Goal: Find specific page/section: Find specific page/section

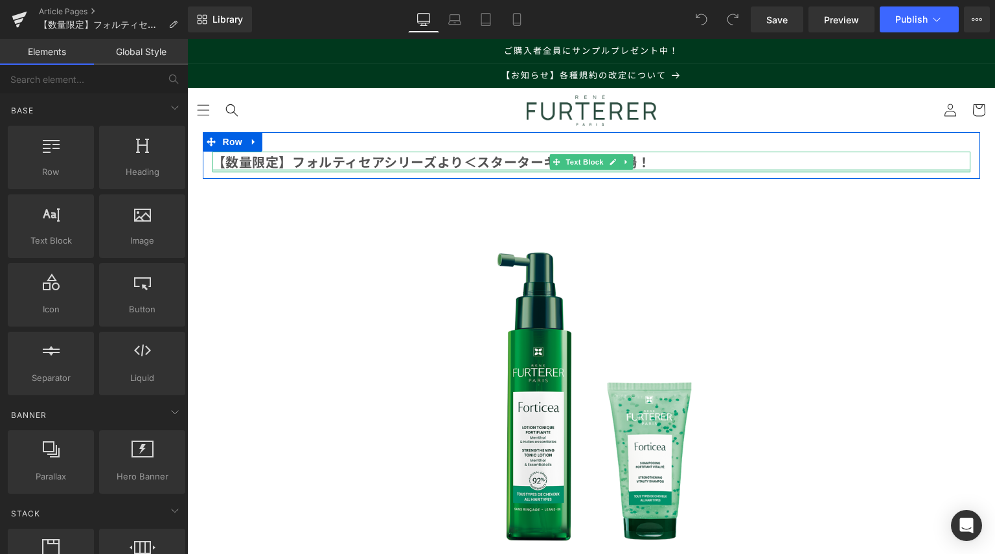
click at [275, 169] on div at bounding box center [592, 170] width 758 height 3
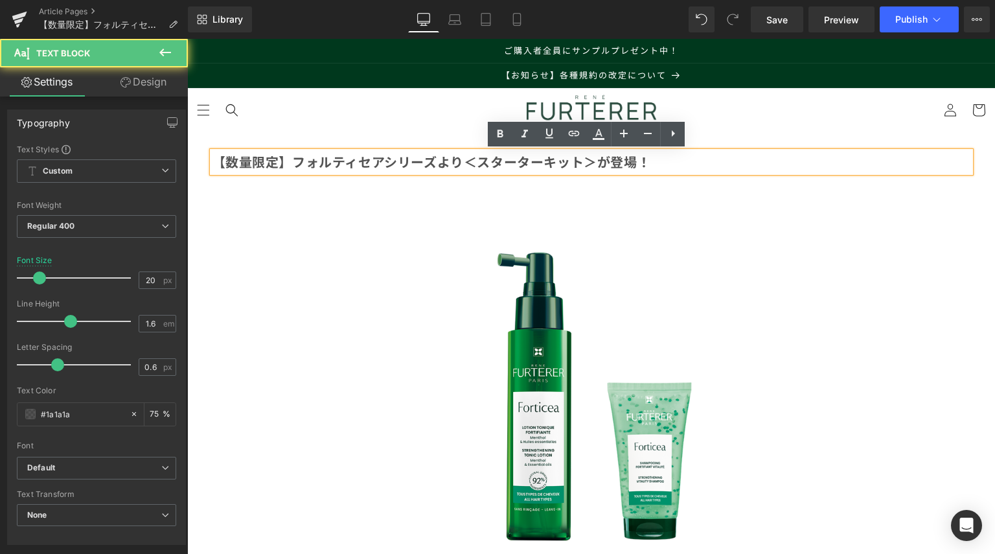
click at [274, 164] on b "【数量限定】フォルティセアシリーズより＜スターターキット＞が登場！" at bounding box center [432, 161] width 439 height 19
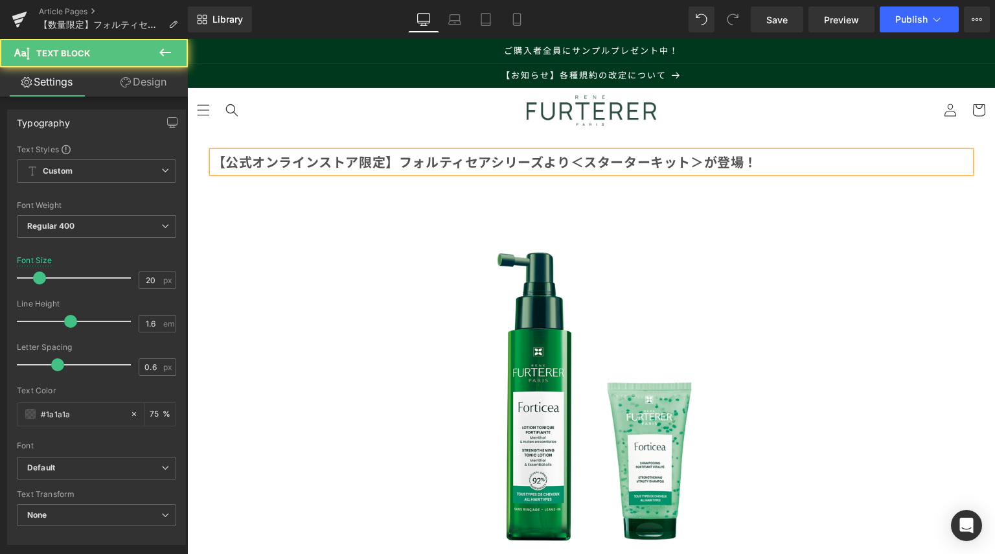
click at [396, 165] on b "【公式オンラインストア限定】フォルティセアシリーズより＜スターターキット＞が登場！" at bounding box center [486, 161] width 546 height 19
click at [602, 158] on b "【公式オンラインストア限定】＜フォルティセアシリーズ＞より＜スターターキット＞が登場！" at bounding box center [499, 161] width 572 height 19
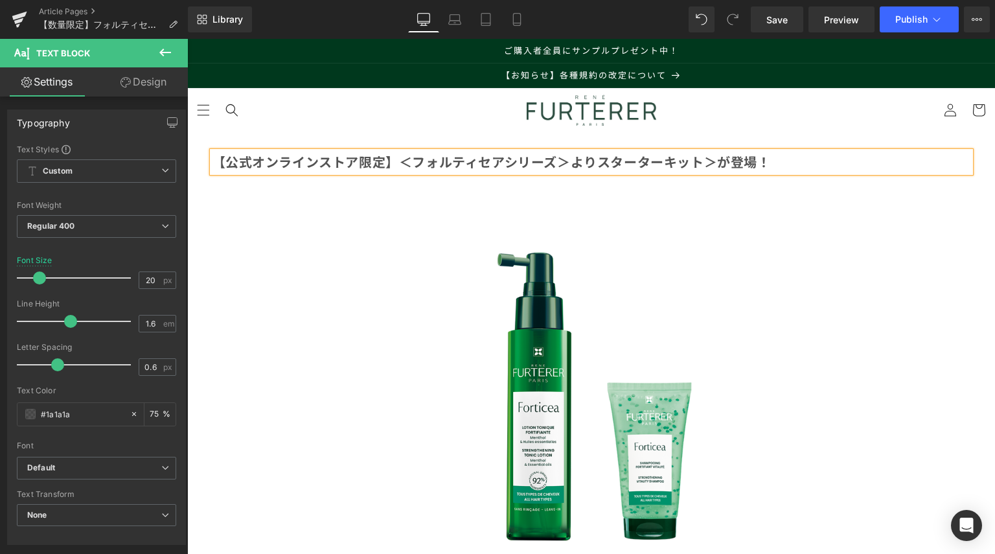
click at [713, 161] on b "【公式オンラインストア限定】＜フォルティセアシリーズ＞よりスターターキット＞が登場！" at bounding box center [492, 161] width 559 height 19
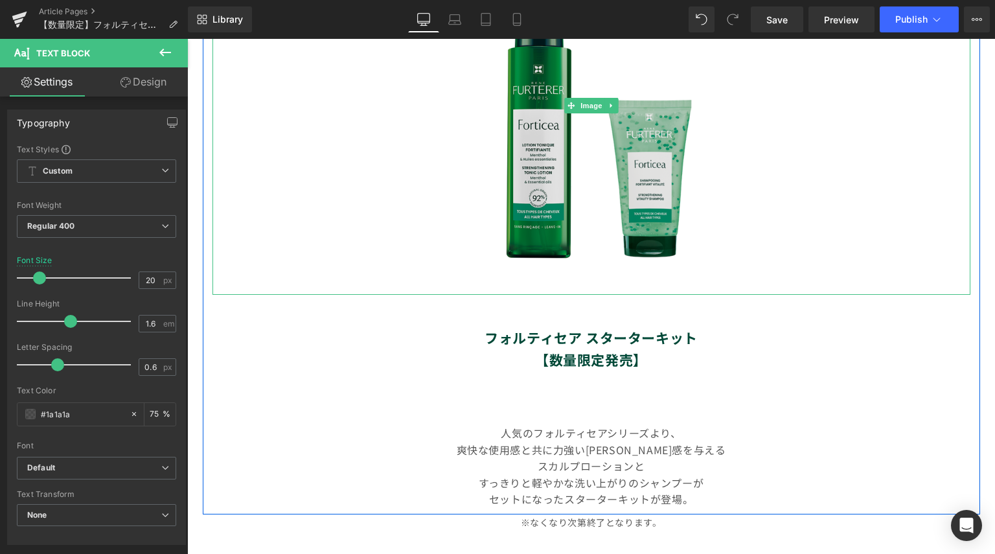
scroll to position [324, 0]
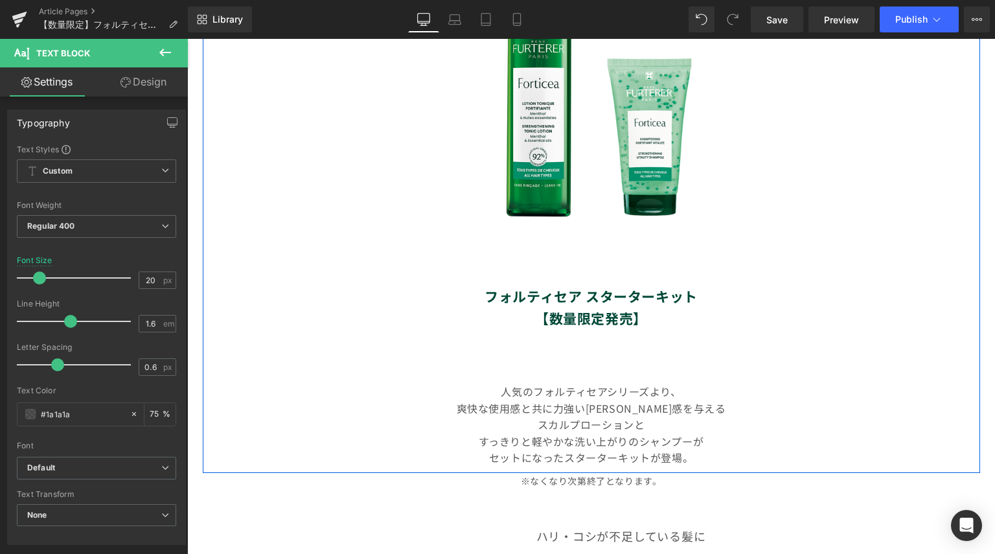
click at [609, 308] on strong "【数量限定発売】" at bounding box center [591, 317] width 112 height 19
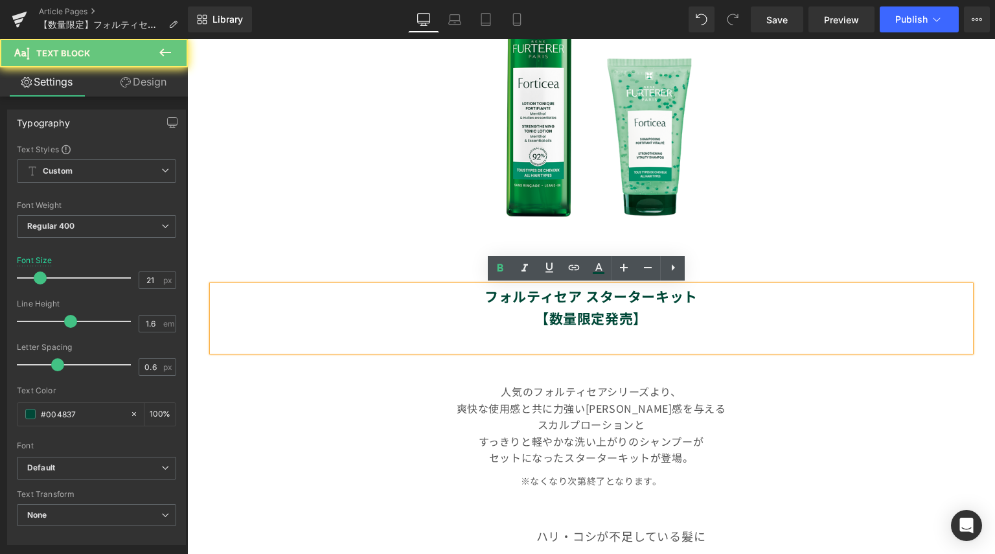
click at [623, 321] on strong "【数量限定発売】" at bounding box center [591, 317] width 112 height 19
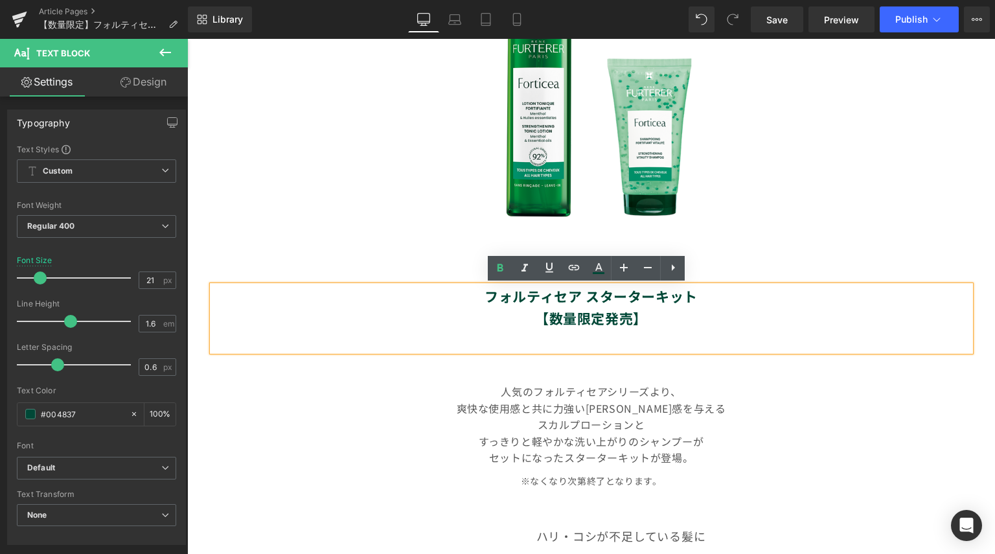
click at [608, 321] on strong "【数量限定発売】" at bounding box center [591, 317] width 112 height 19
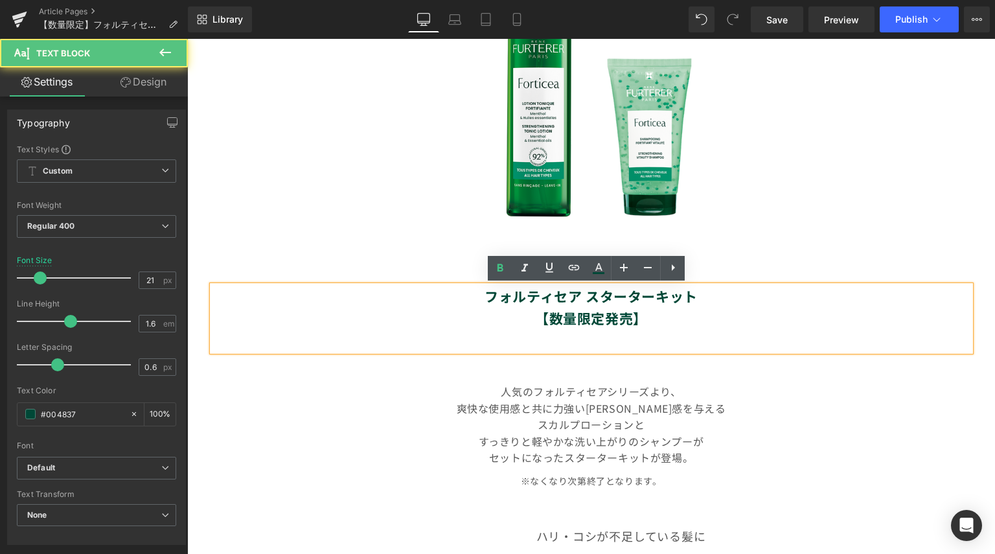
click at [630, 318] on strong "【数量限定発売】" at bounding box center [591, 317] width 112 height 19
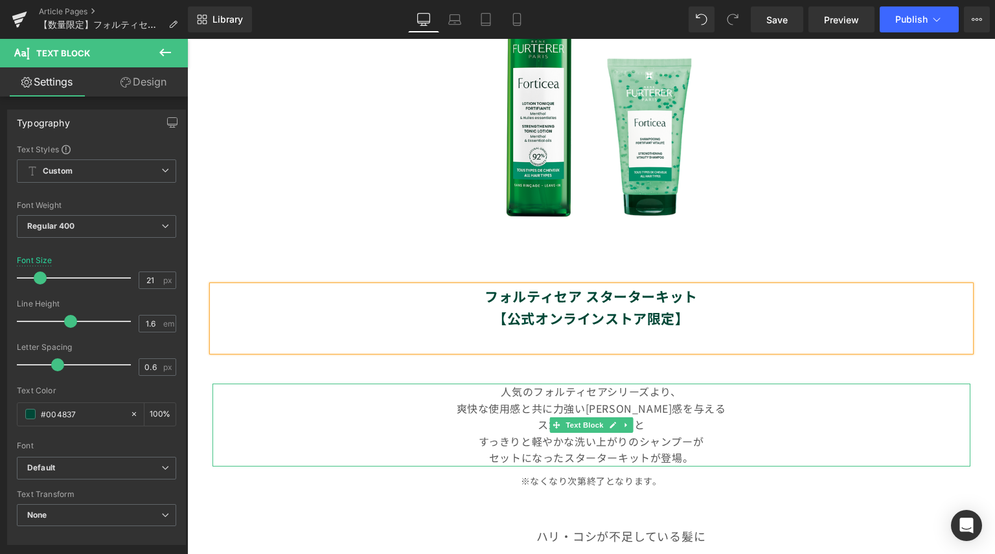
click at [623, 421] on icon at bounding box center [626, 425] width 7 height 8
click at [493, 417] on p "スカルプローションと" at bounding box center [592, 425] width 758 height 17
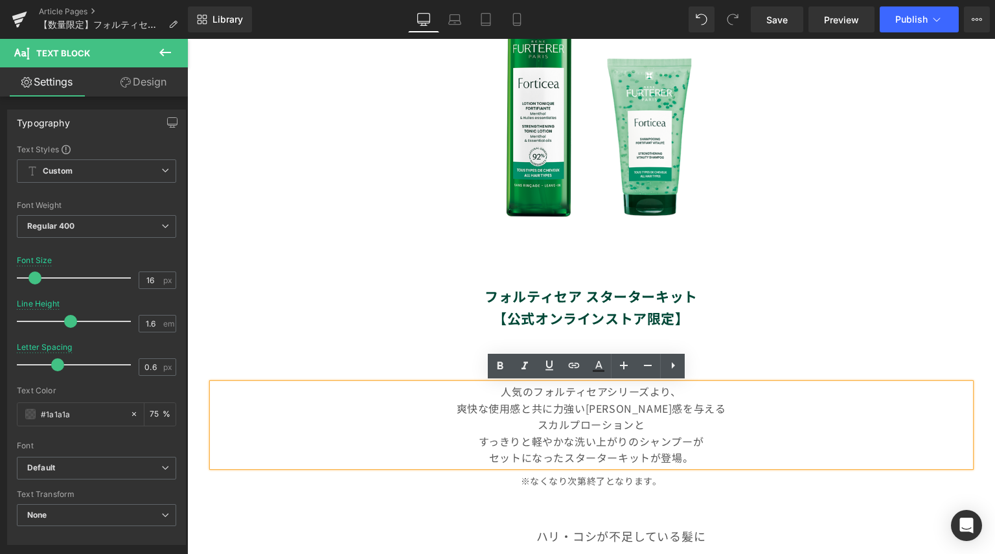
click at [529, 419] on p "スカルプローションと" at bounding box center [592, 425] width 758 height 17
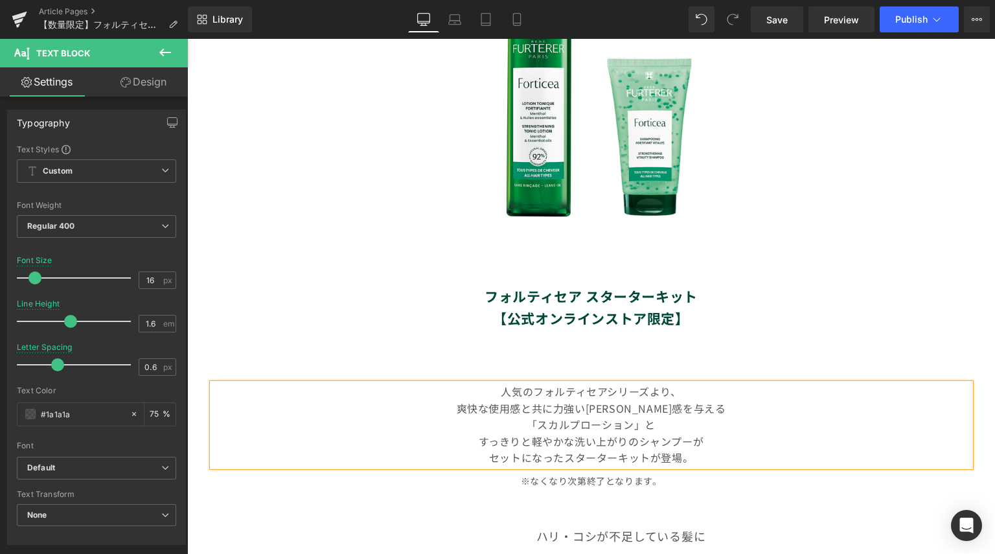
click at [685, 444] on p "すっきりと軽やかな洗い上がりのシャンプーが" at bounding box center [592, 442] width 758 height 17
click at [614, 458] on p "セットになったスターターキットが登場。" at bounding box center [592, 458] width 758 height 17
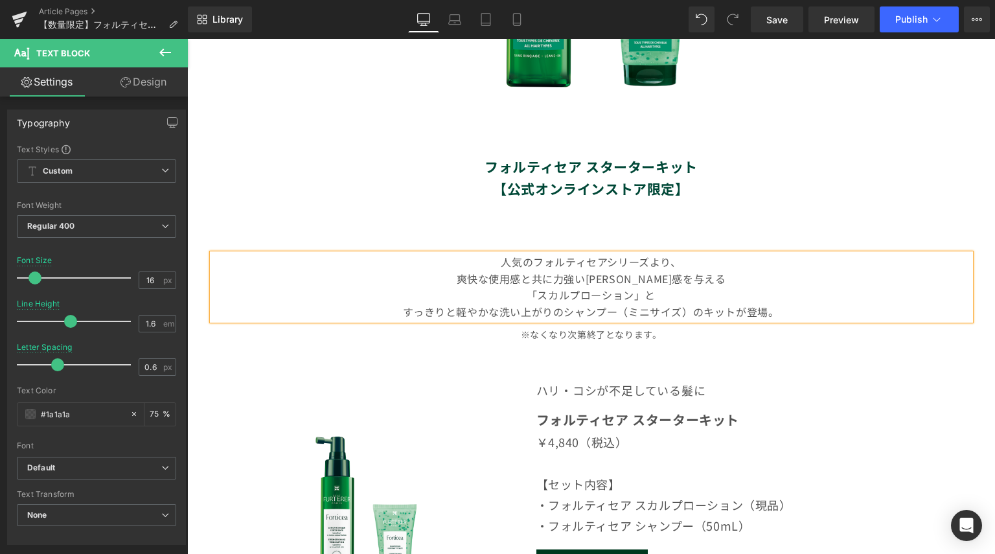
scroll to position [583, 0]
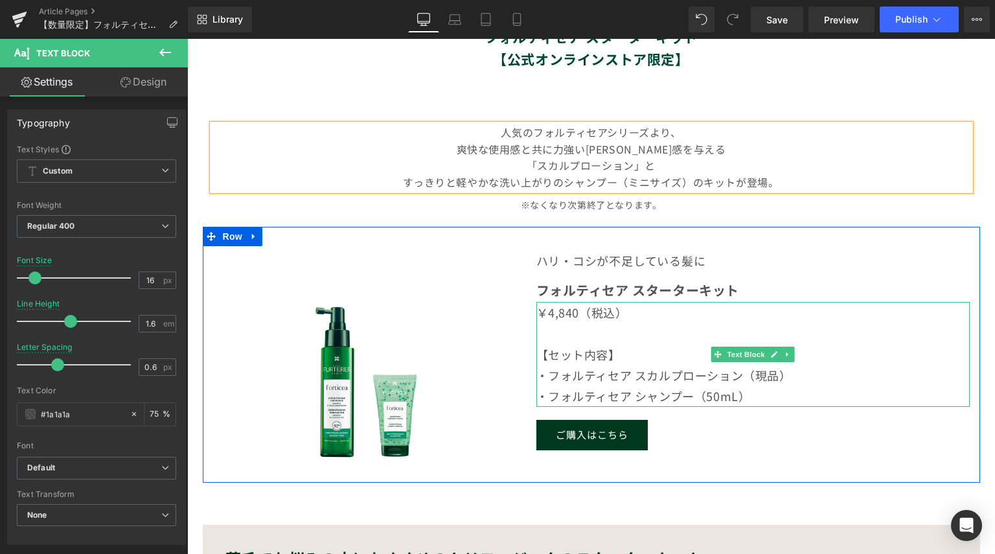
click at [667, 397] on p "・フォルティセア シャンプー（50mL）" at bounding box center [754, 396] width 434 height 21
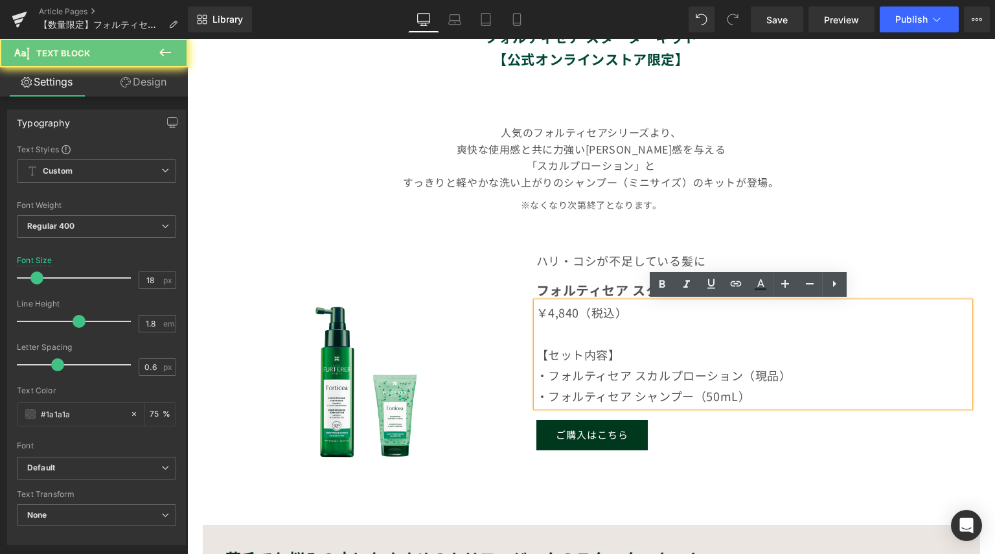
click at [695, 397] on p "・フォルティセア シャンプー（50mL）" at bounding box center [754, 396] width 434 height 21
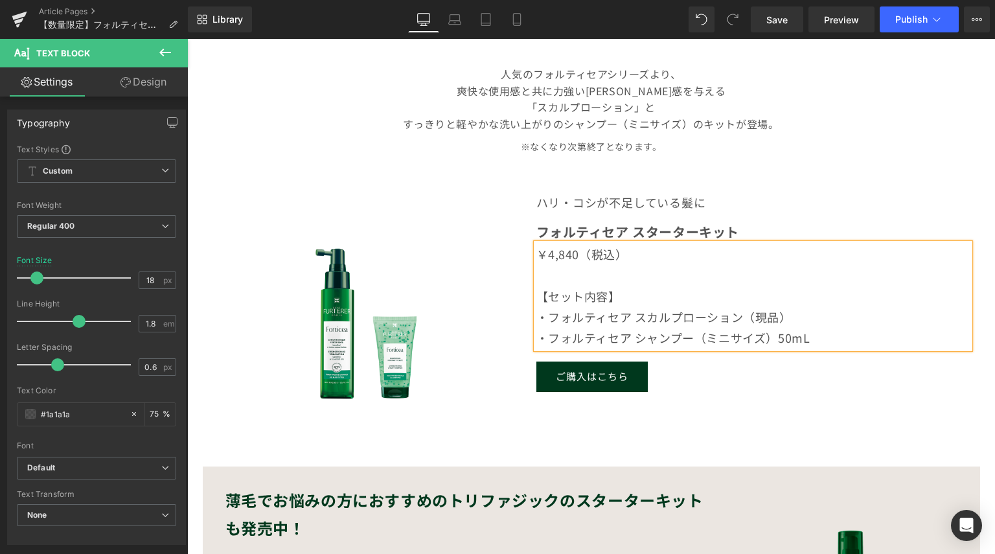
scroll to position [778, 0]
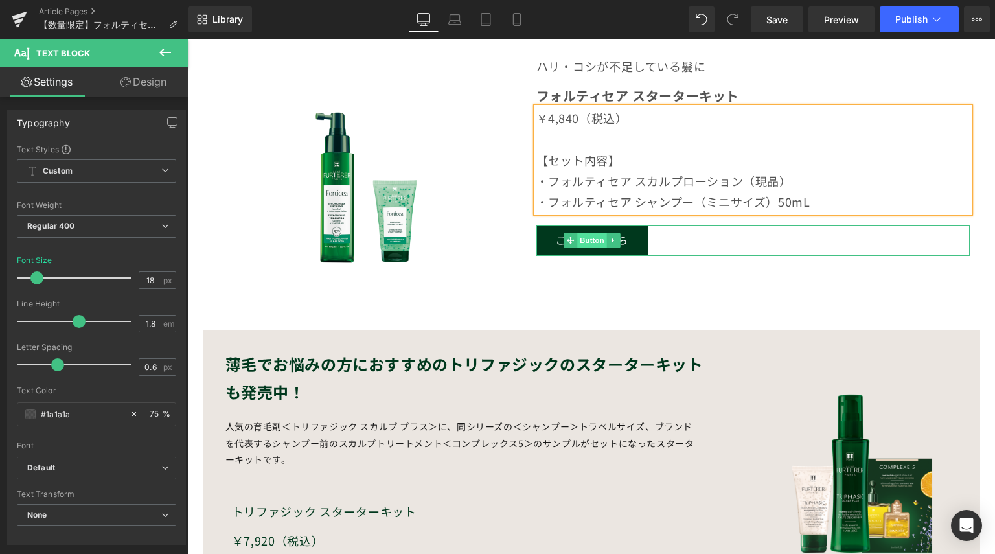
click at [588, 236] on span "Button" at bounding box center [592, 241] width 30 height 16
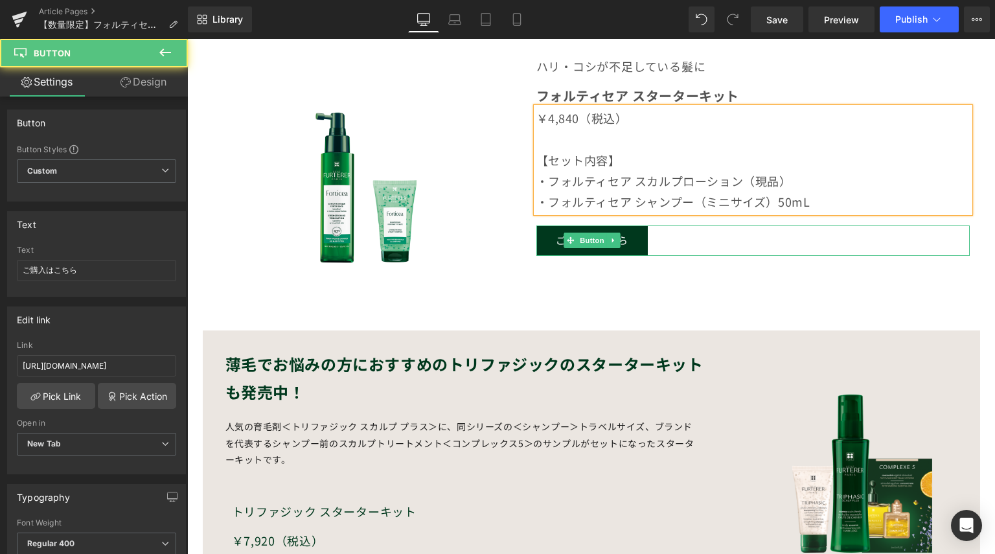
click at [642, 238] on link "ご購入はこちら" at bounding box center [592, 241] width 111 height 30
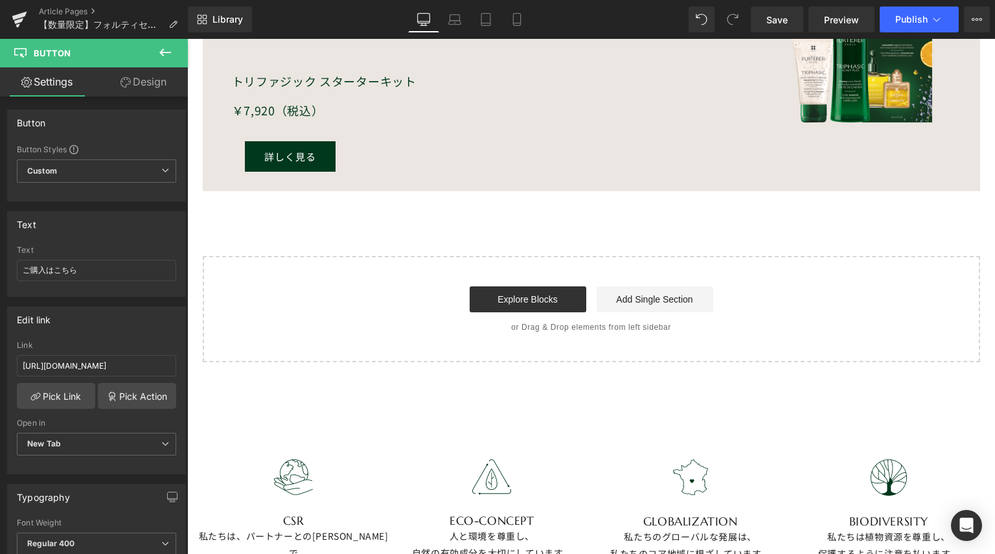
scroll to position [1102, 0]
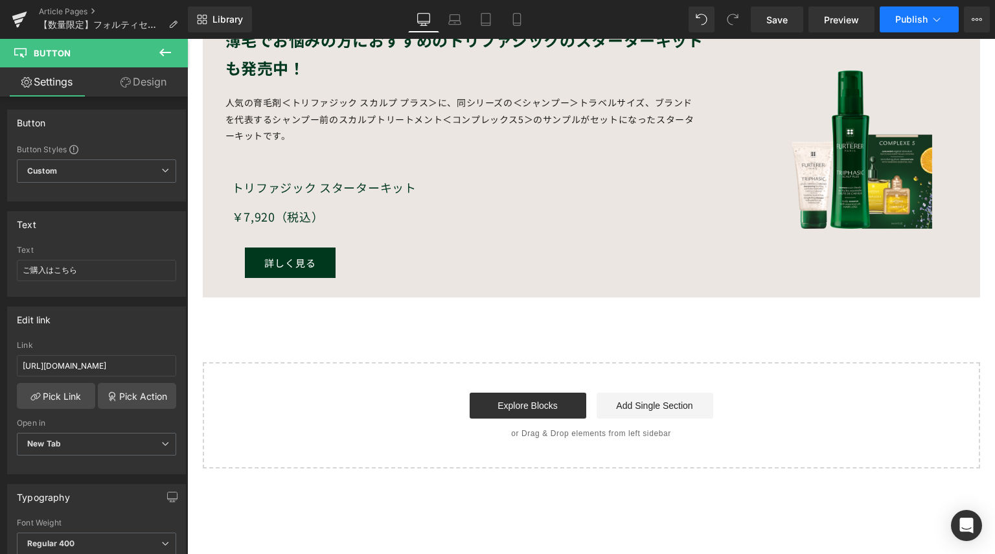
click at [935, 16] on icon at bounding box center [937, 19] width 13 height 13
click at [776, 23] on span "Save" at bounding box center [777, 20] width 21 height 14
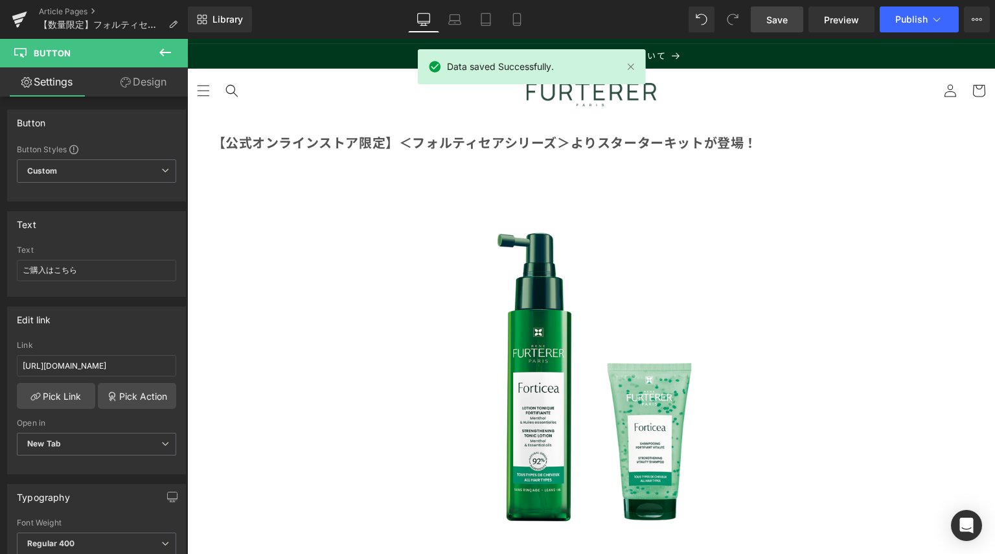
scroll to position [0, 0]
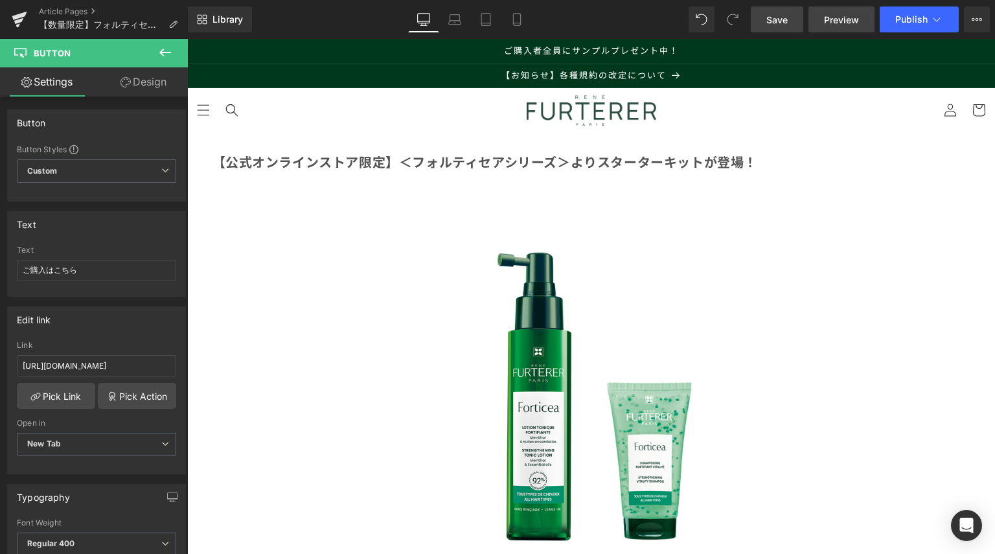
click at [836, 14] on span "Preview" at bounding box center [841, 20] width 35 height 14
